Goal: Task Accomplishment & Management: Use online tool/utility

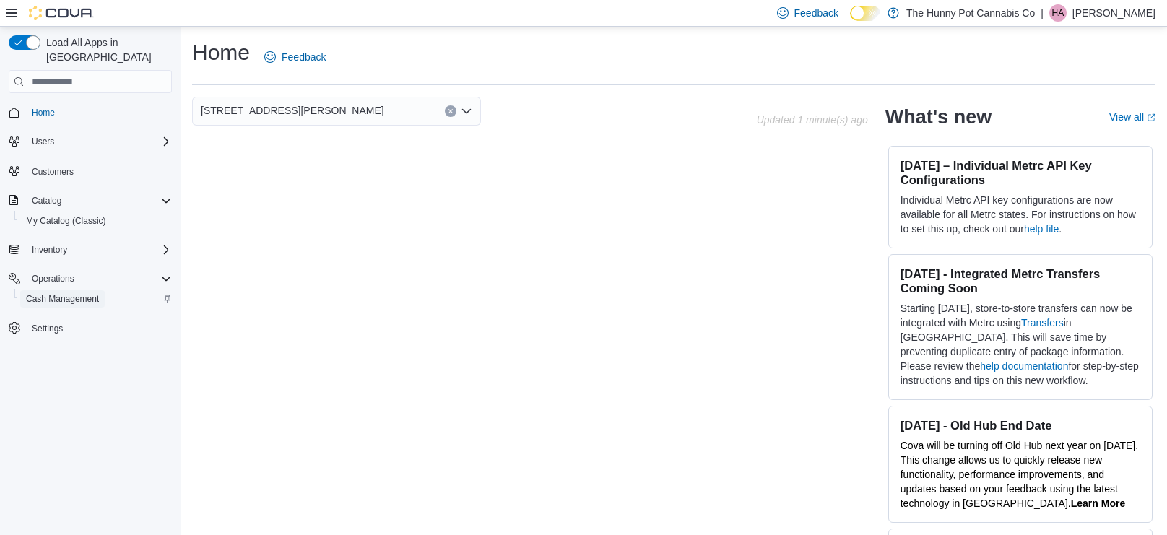
click at [58, 293] on span "Cash Management" at bounding box center [62, 299] width 73 height 12
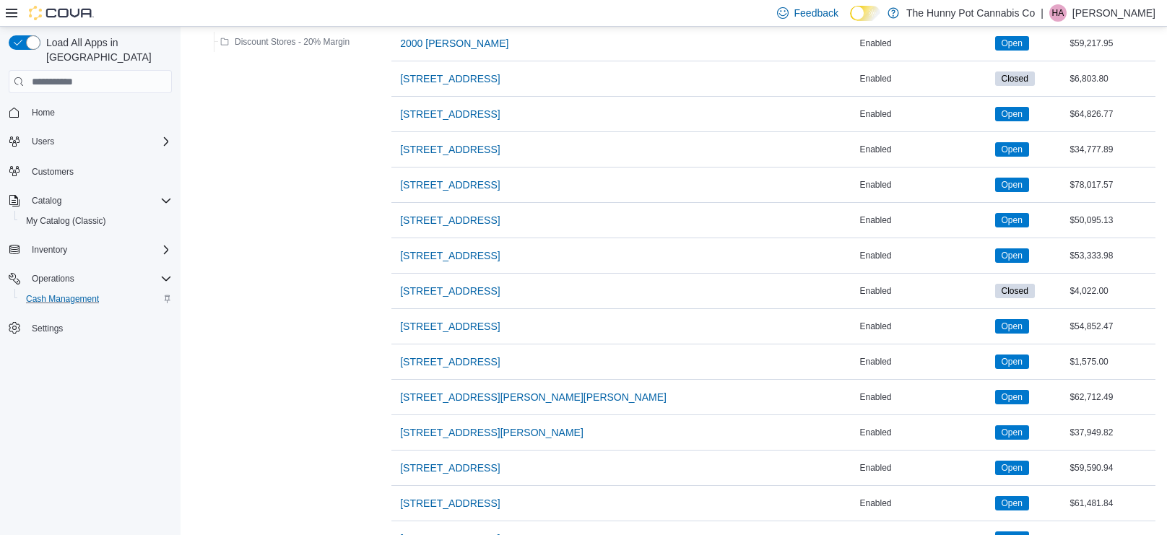
scroll to position [1113, 0]
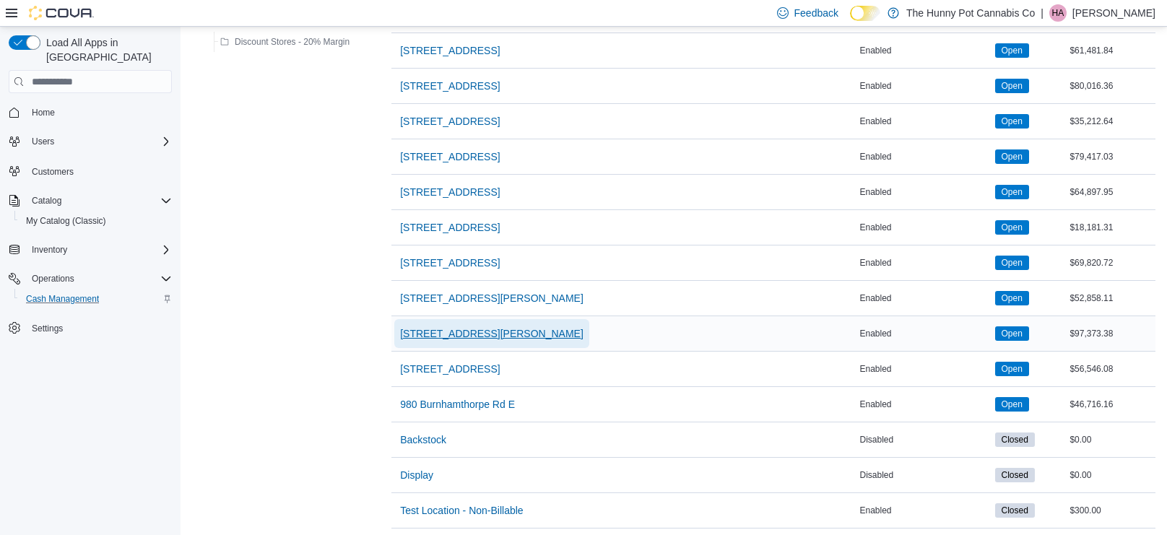
click at [454, 329] on span "[STREET_ADDRESS][PERSON_NAME]" at bounding box center [492, 334] width 184 height 14
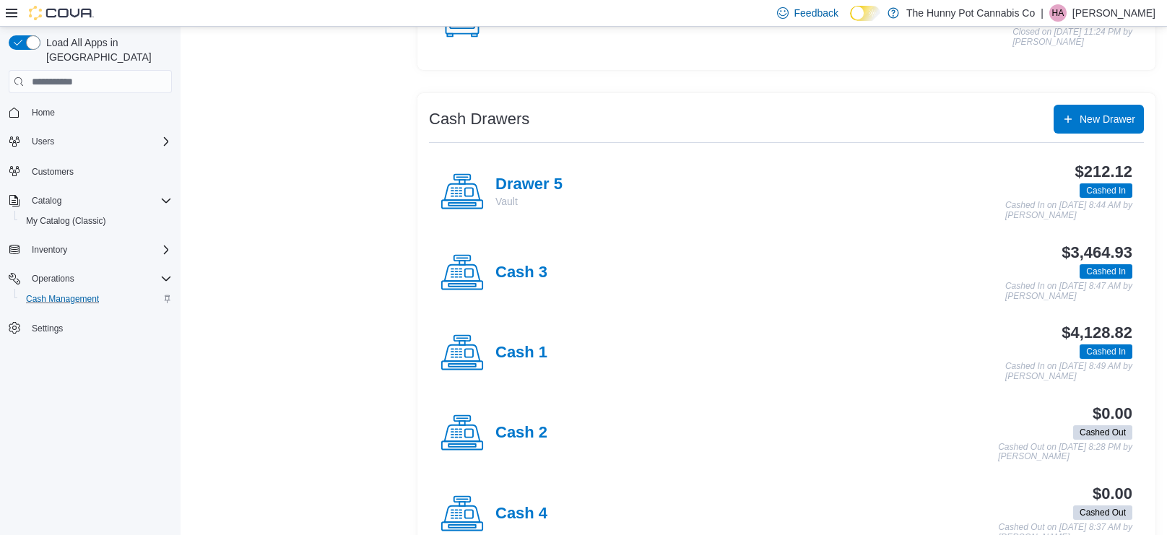
scroll to position [225, 0]
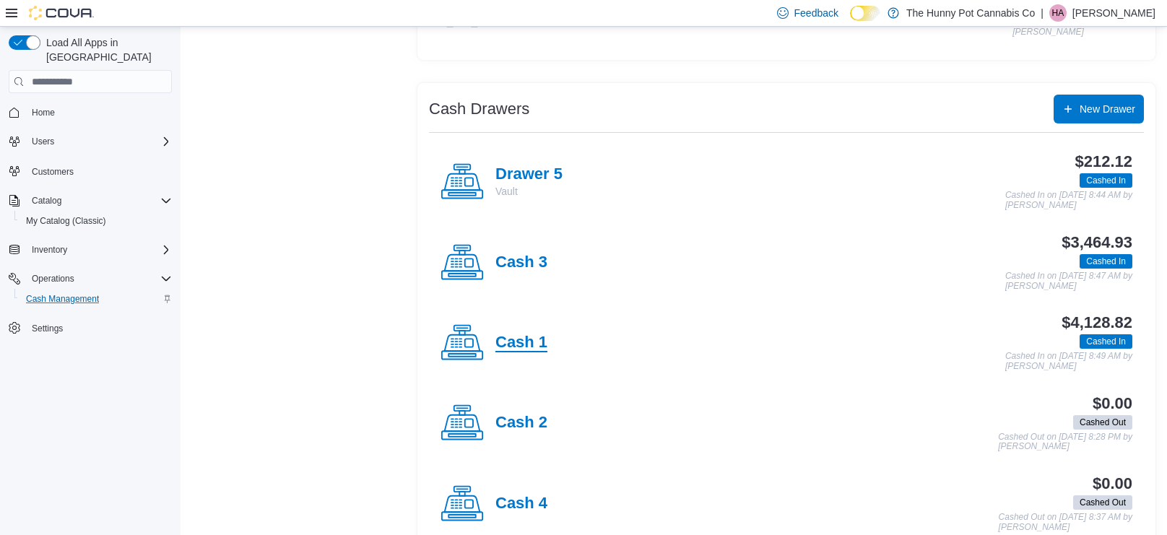
click at [512, 346] on h4 "Cash 1" at bounding box center [522, 343] width 52 height 19
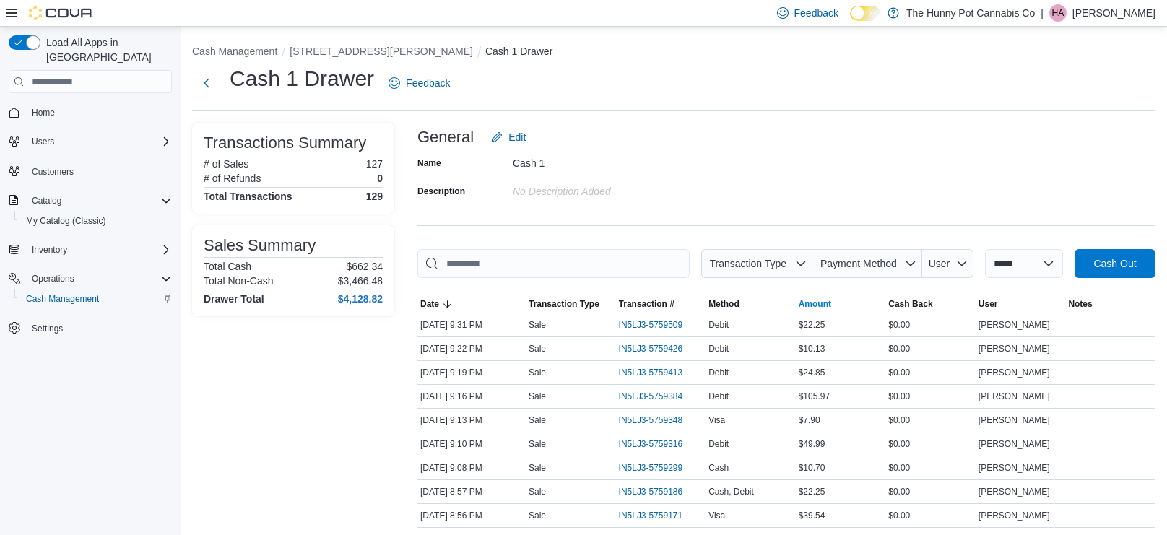
click at [808, 302] on span "Amount" at bounding box center [815, 304] width 33 height 12
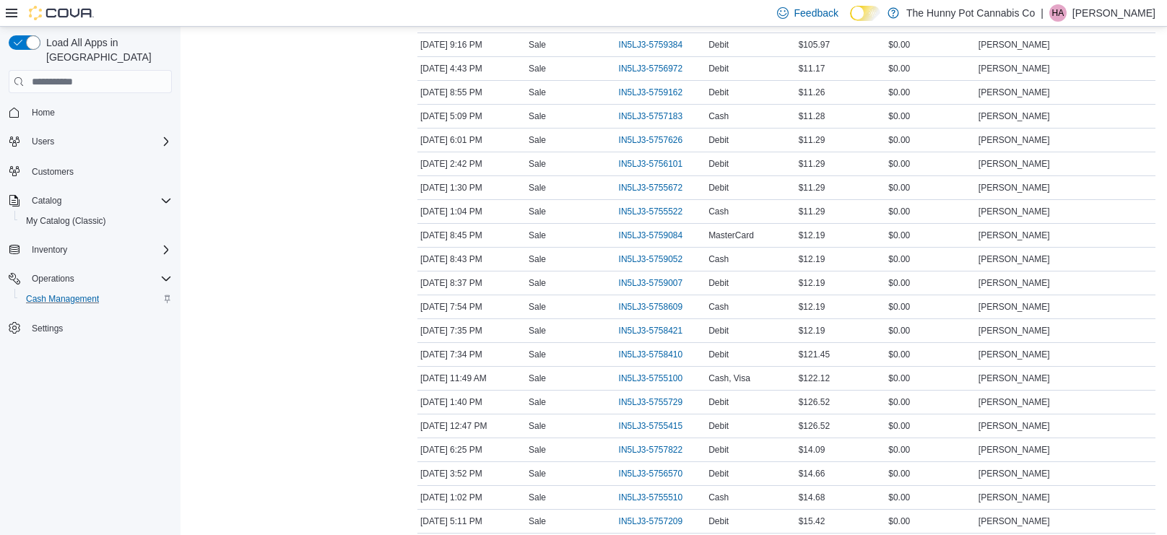
scroll to position [497, 0]
click at [654, 324] on span "IN5LJ3-5758421" at bounding box center [651, 329] width 64 height 12
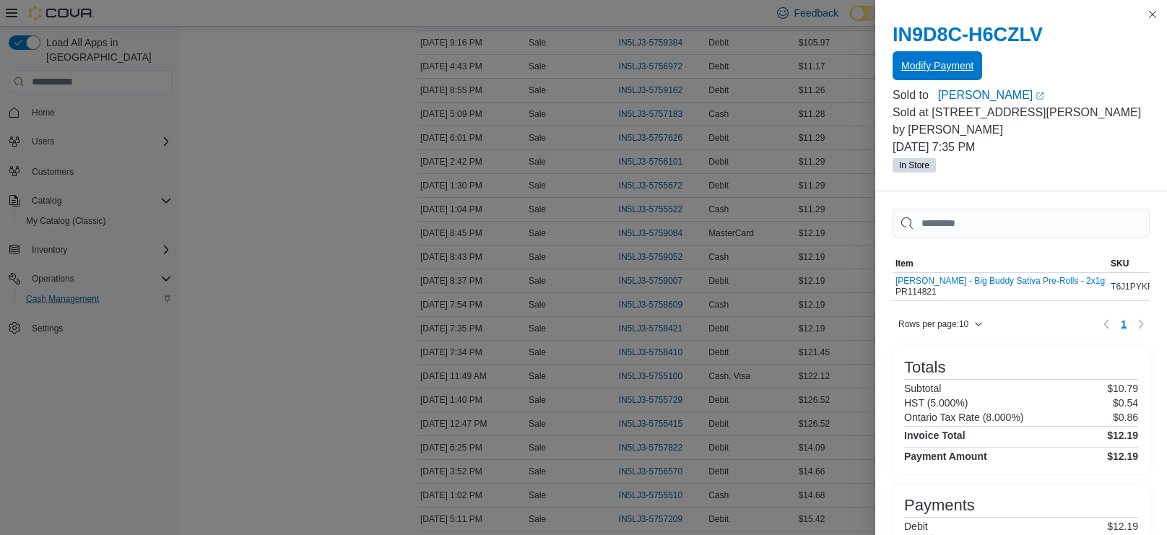
click at [946, 69] on span "Modify Payment" at bounding box center [938, 66] width 72 height 14
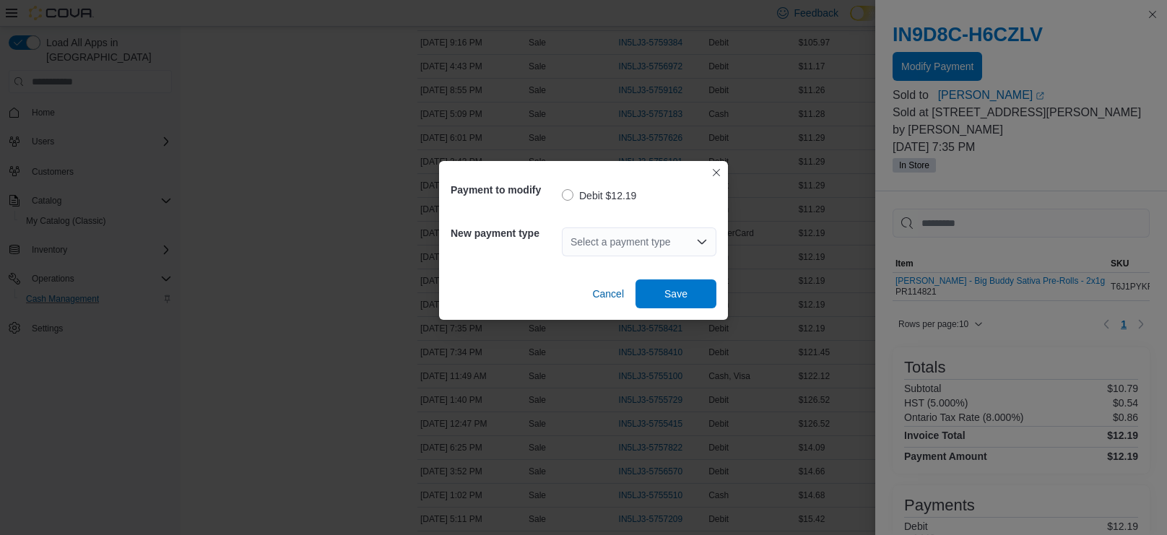
click at [631, 250] on div "Select a payment type" at bounding box center [639, 242] width 155 height 29
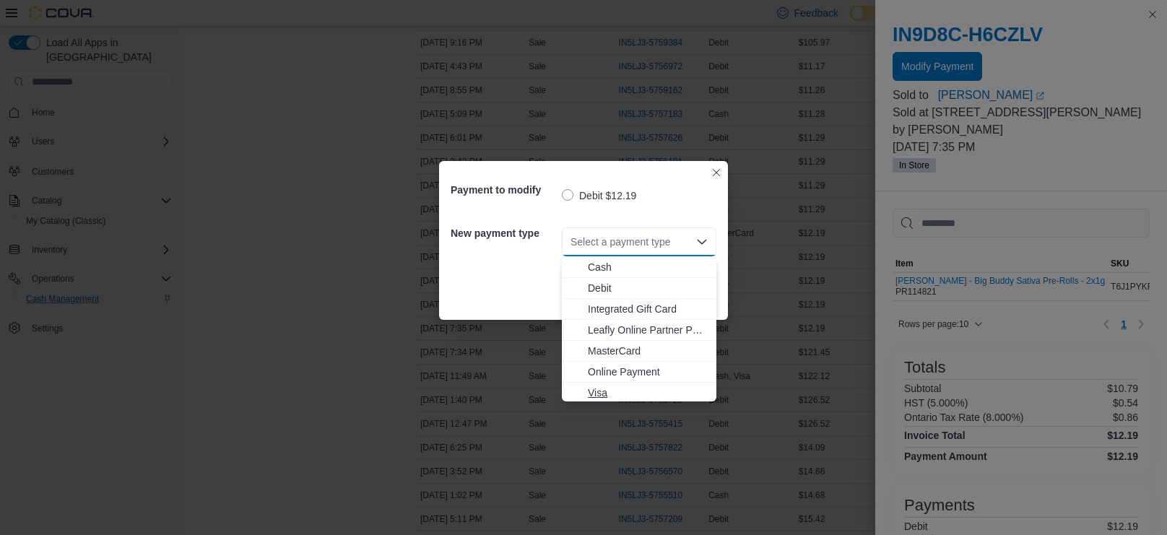
click at [616, 389] on span "Visa" at bounding box center [648, 393] width 120 height 14
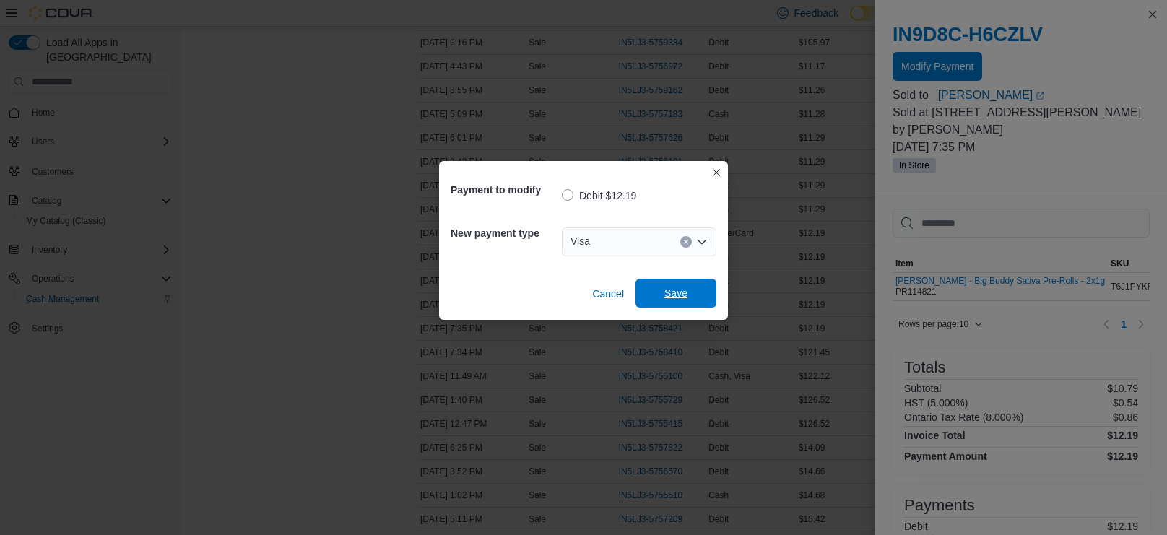
click at [658, 294] on span "Save" at bounding box center [676, 293] width 64 height 29
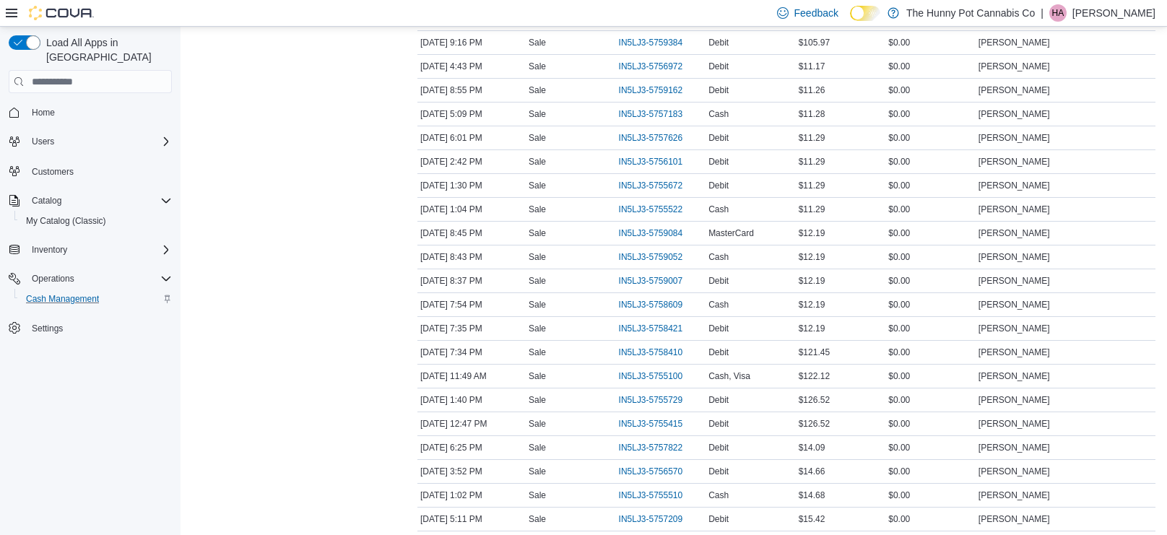
scroll to position [0, 0]
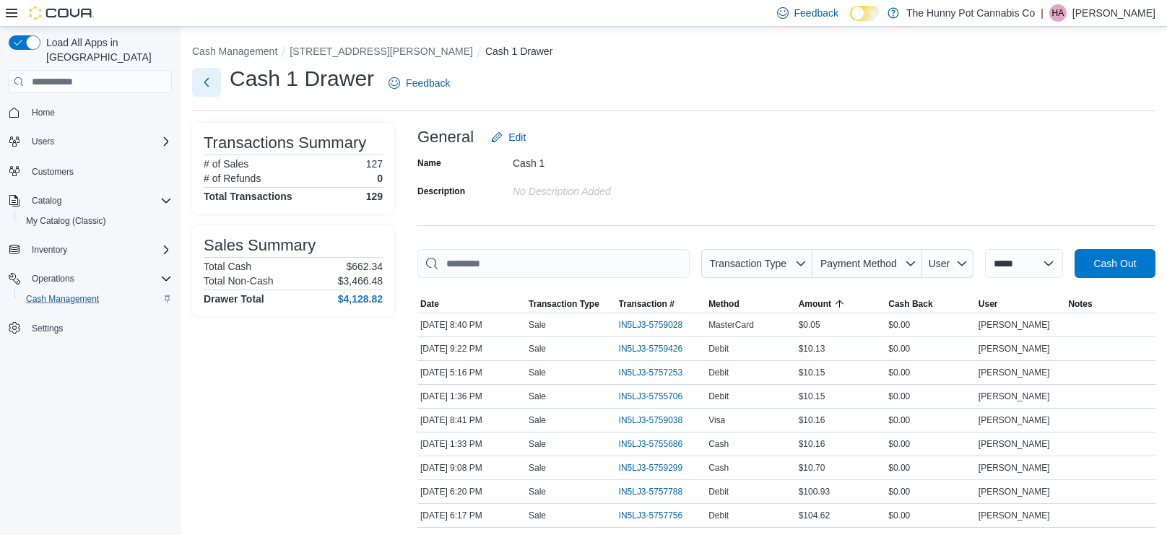
click at [205, 77] on button "Next" at bounding box center [206, 82] width 29 height 29
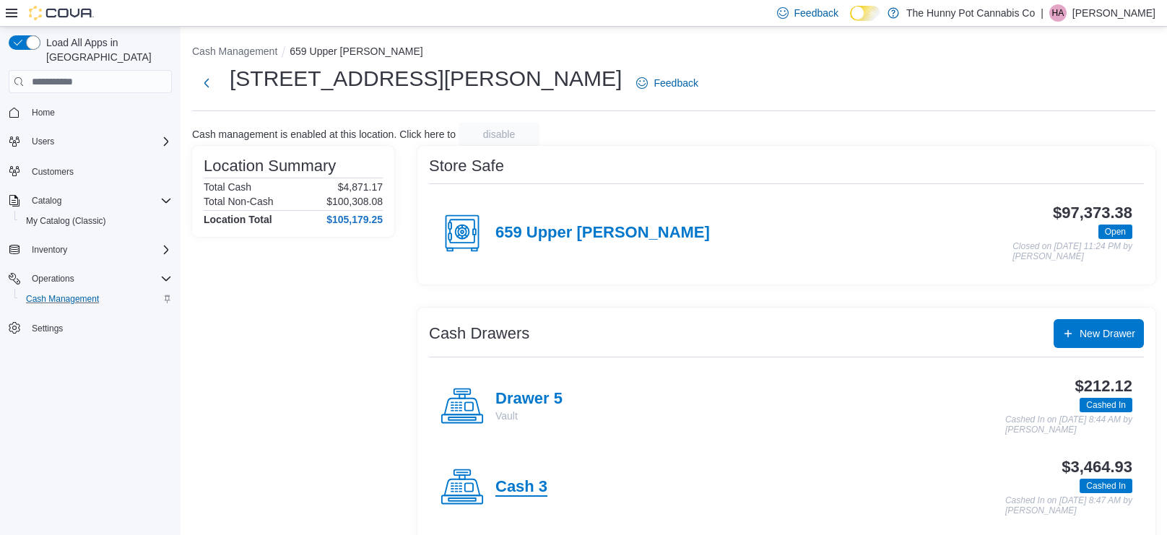
click at [511, 489] on h4 "Cash 3" at bounding box center [522, 487] width 52 height 19
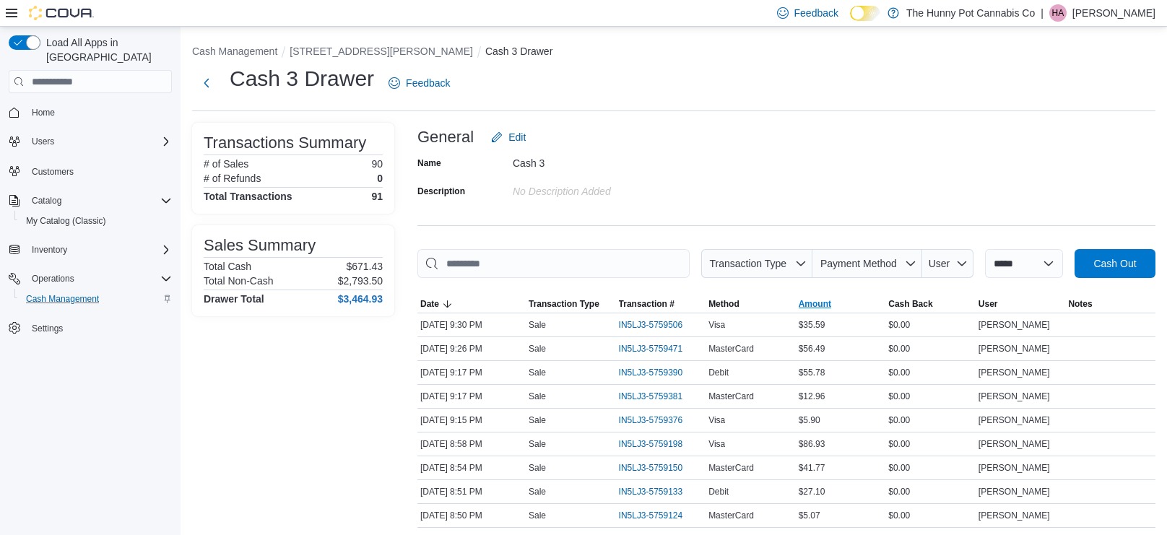
click at [816, 302] on span "Amount" at bounding box center [815, 304] width 33 height 12
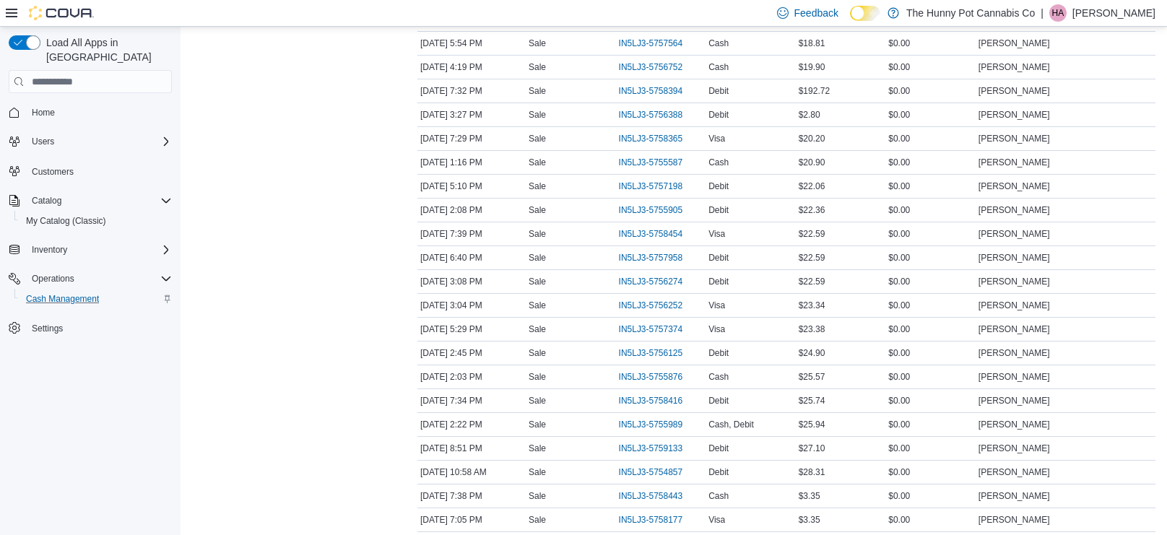
scroll to position [813, 0]
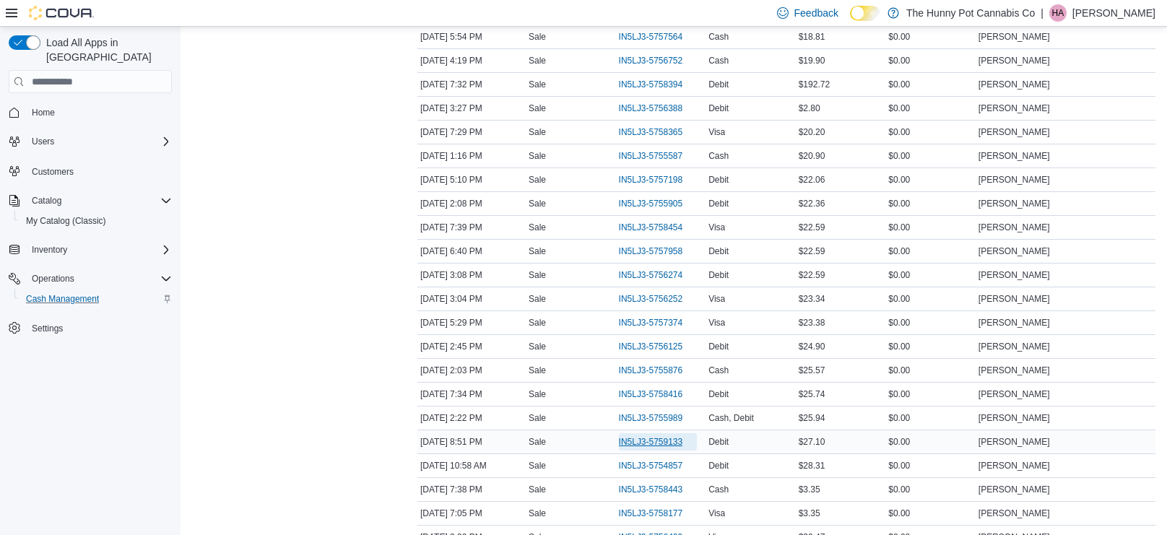
click at [625, 436] on span "IN5LJ3-5759133" at bounding box center [651, 442] width 64 height 12
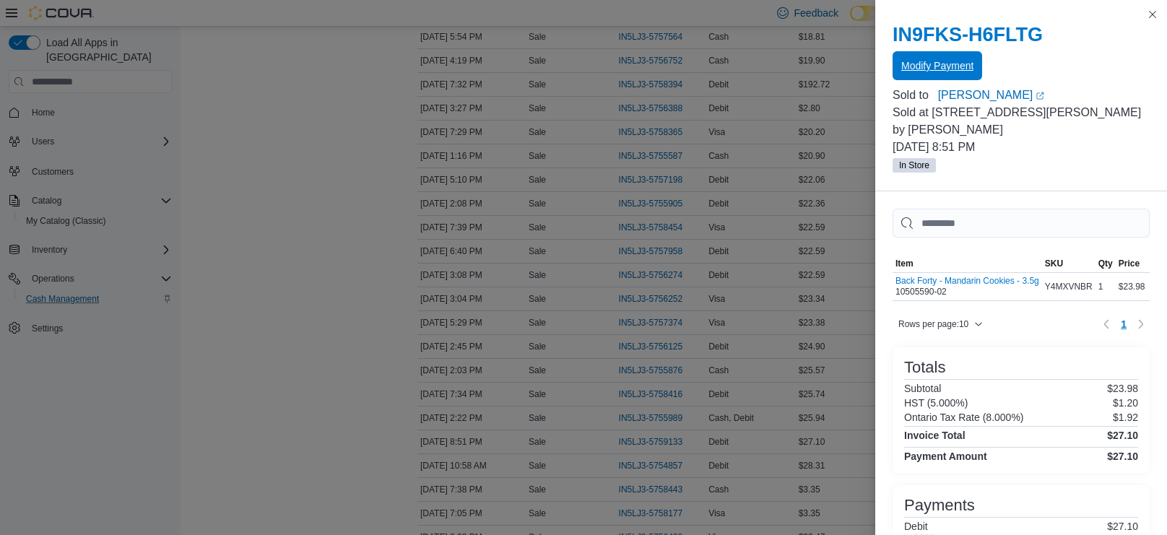
click at [971, 72] on span "Modify Payment" at bounding box center [938, 66] width 72 height 14
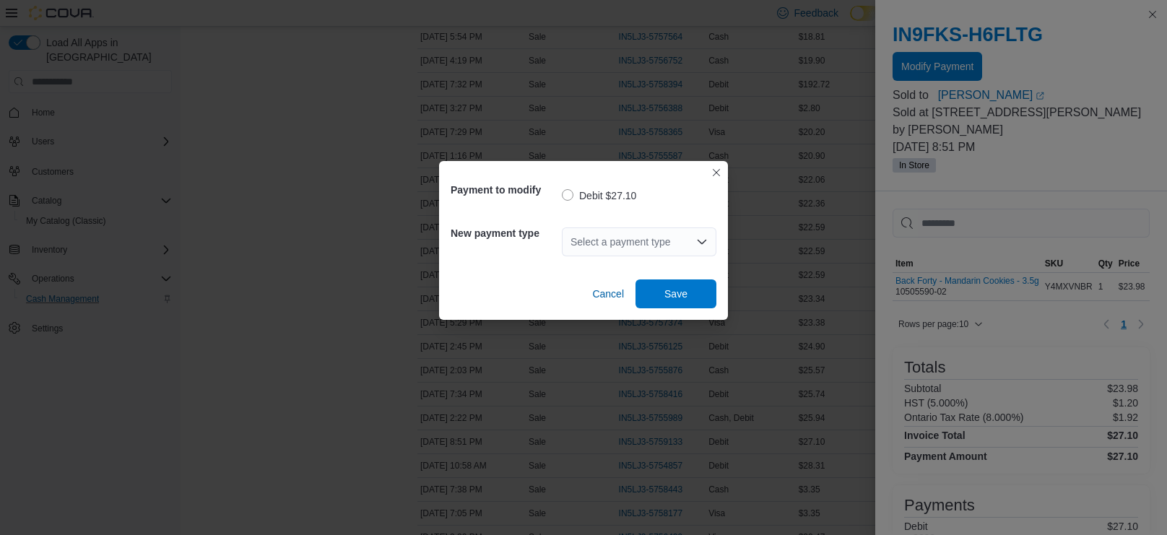
click at [598, 242] on div "Select a payment type" at bounding box center [639, 242] width 155 height 29
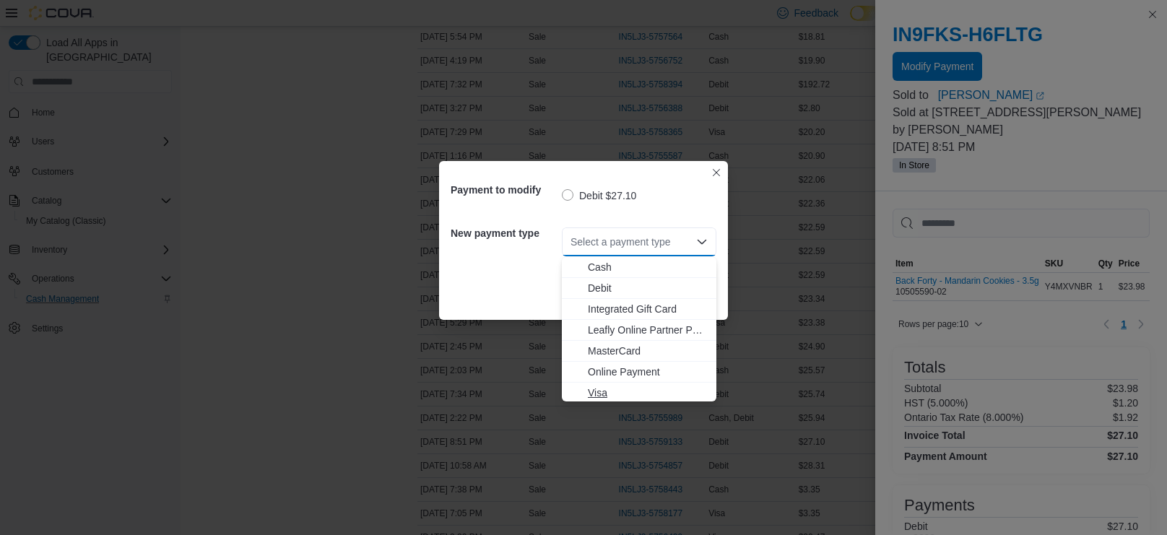
click at [605, 394] on span "Visa" at bounding box center [648, 393] width 120 height 14
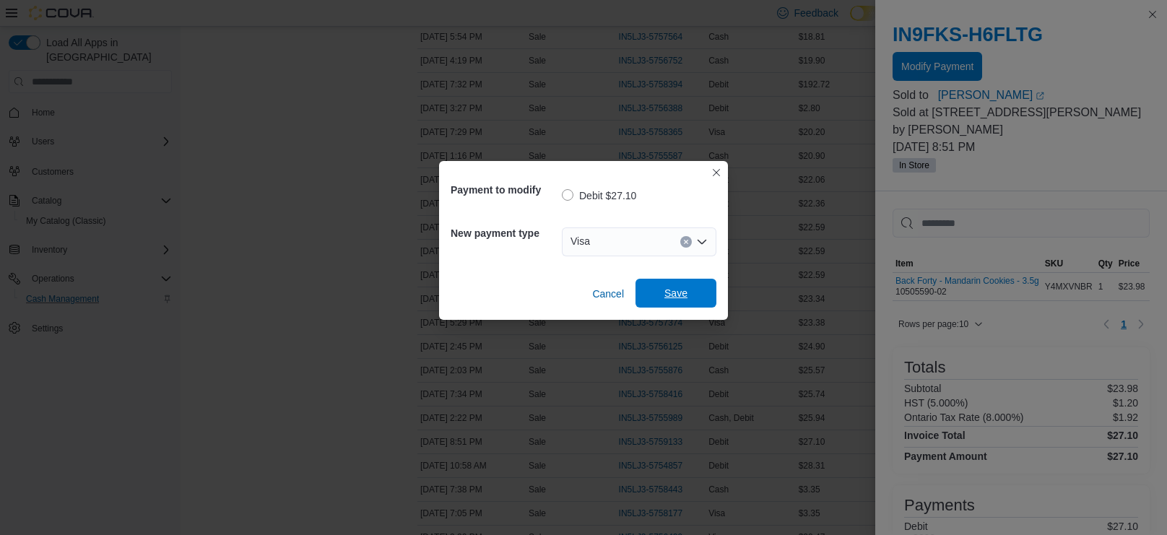
click at [661, 300] on span "Save" at bounding box center [676, 293] width 64 height 29
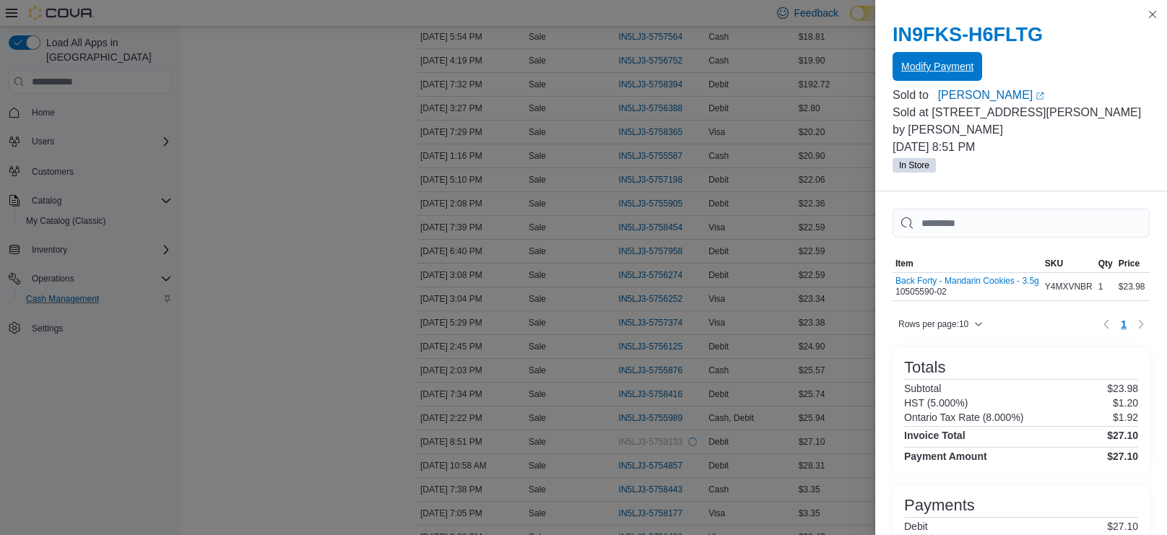
scroll to position [0, 0]
